Goal: Information Seeking & Learning: Learn about a topic

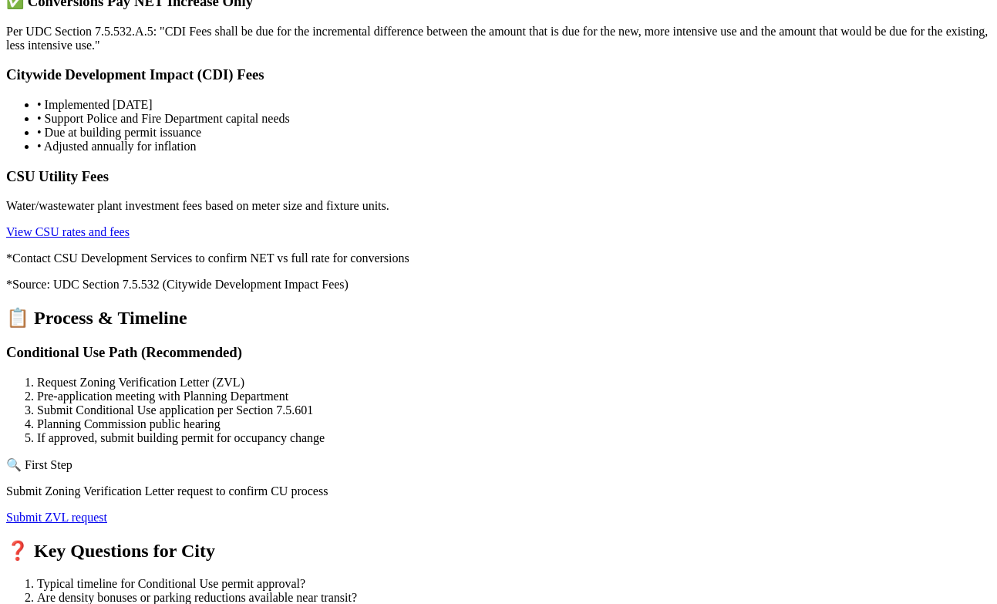
scroll to position [2962, 0]
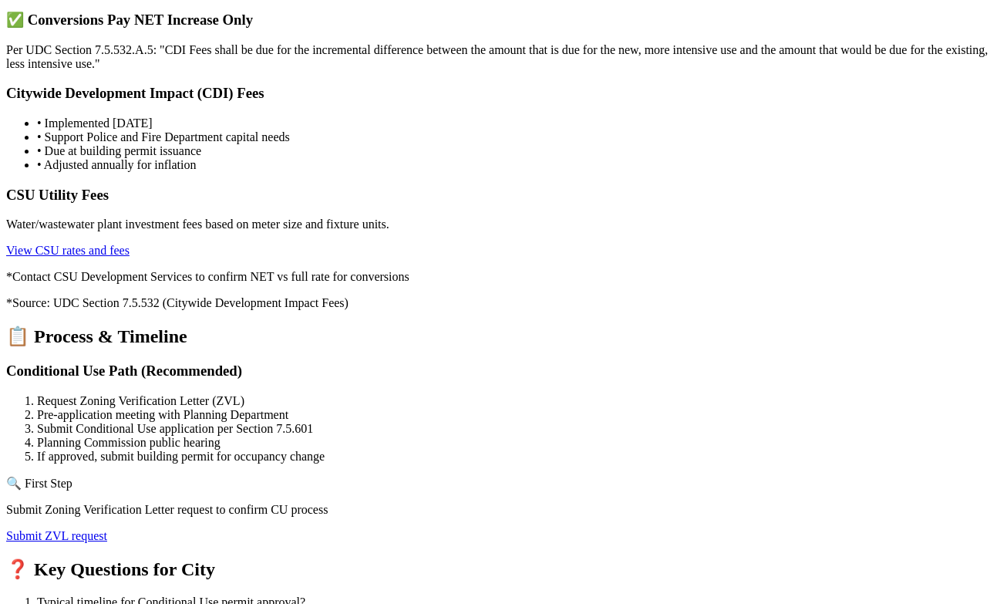
click at [107, 529] on link "Submit ZVL request" at bounding box center [56, 535] width 101 height 13
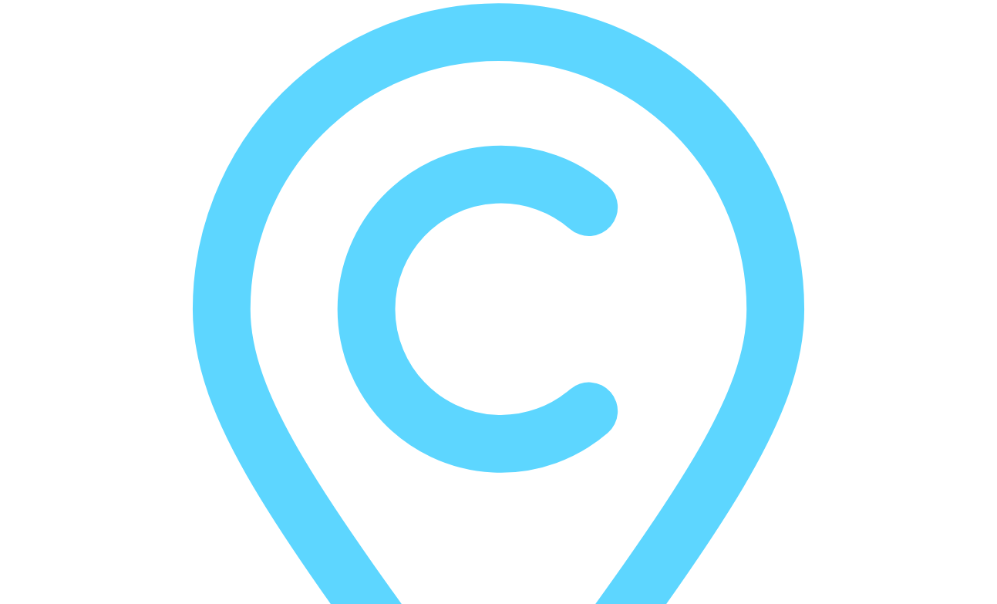
scroll to position [0, 0]
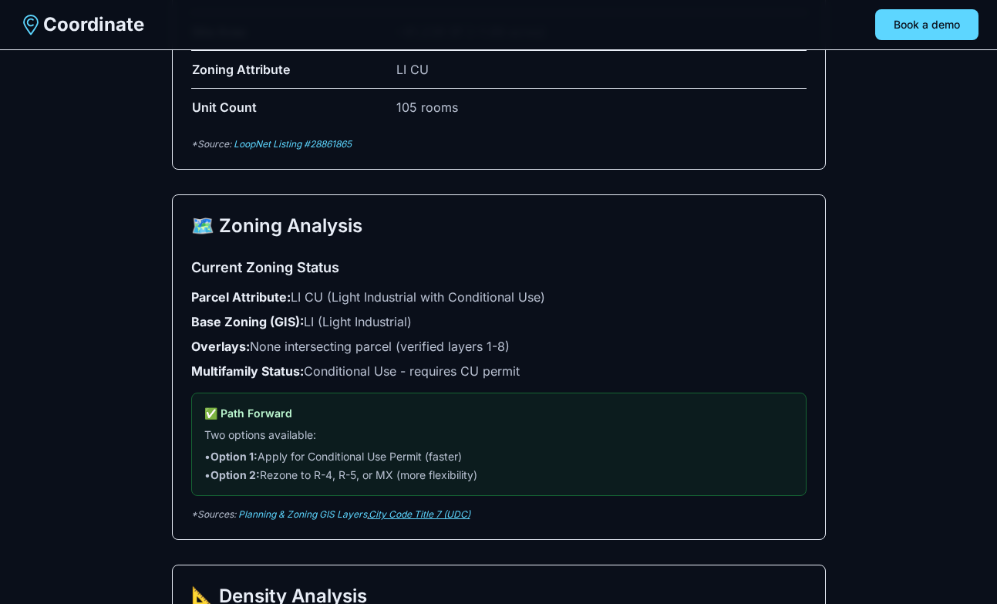
scroll to position [899, 0]
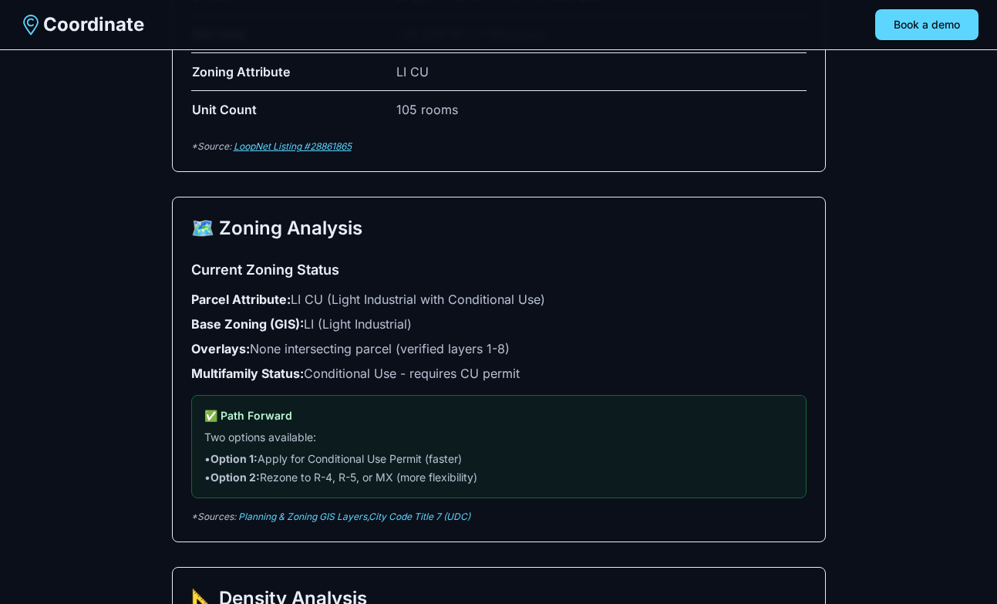
click at [324, 145] on link "LoopNet Listing #28861865" at bounding box center [293, 146] width 118 height 12
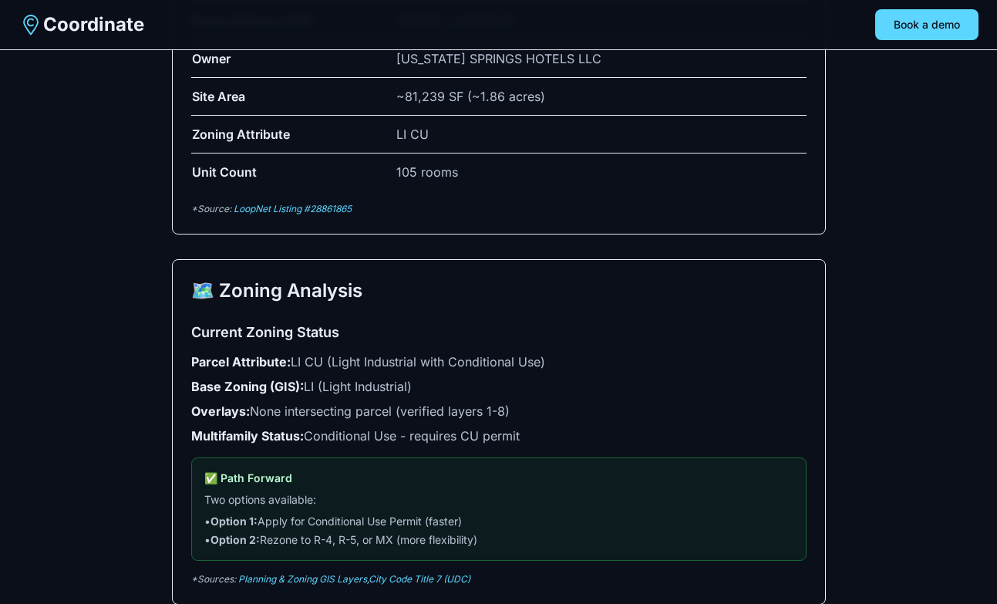
scroll to position [837, 0]
